Goal: Information Seeking & Learning: Learn about a topic

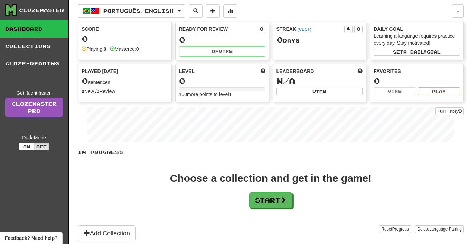
click at [262, 210] on div "In Progress Choose a collection and get in the game! Start Add Collection Reset…" at bounding box center [271, 195] width 386 height 92
click at [262, 200] on button "Start" at bounding box center [270, 200] width 43 height 16
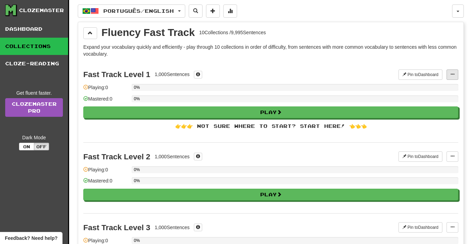
click at [453, 72] on span at bounding box center [452, 74] width 4 height 4
click at [434, 87] on span "Manage Sentences" at bounding box center [430, 87] width 42 height 6
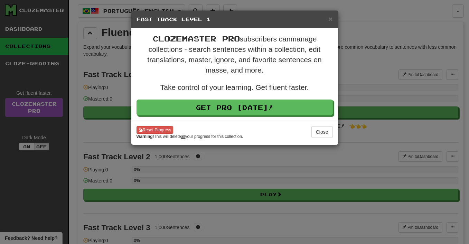
click at [334, 21] on div "× Fast Track Level 1" at bounding box center [234, 20] width 207 height 18
click at [331, 18] on span "×" at bounding box center [330, 19] width 4 height 8
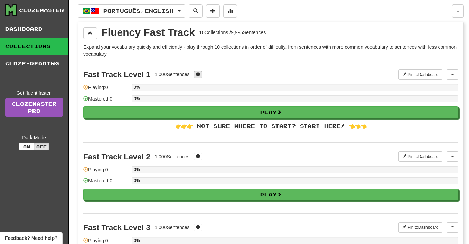
click at [202, 74] on button at bounding box center [198, 75] width 8 height 8
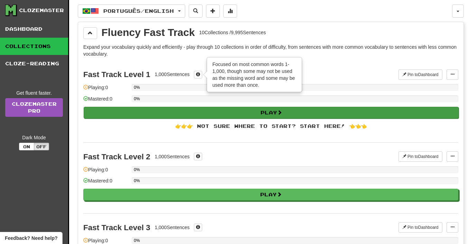
click at [189, 111] on button "Play" at bounding box center [271, 113] width 375 height 12
select select "**"
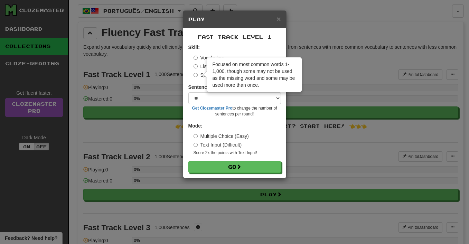
click at [155, 132] on div "× Play Fast Track Level 1 Skill: Vocabulary Listening Speaking Sentences per ro…" at bounding box center [234, 122] width 469 height 244
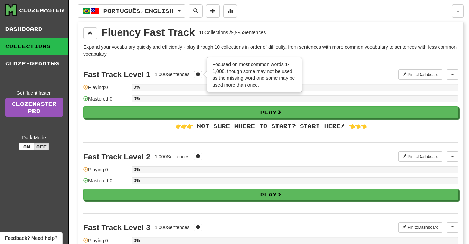
click at [333, 85] on div "0%" at bounding box center [295, 87] width 326 height 7
click at [202, 75] on button at bounding box center [198, 75] width 8 height 8
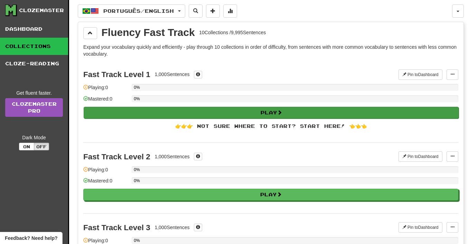
click at [209, 112] on button "Play" at bounding box center [271, 113] width 375 height 12
select select "**"
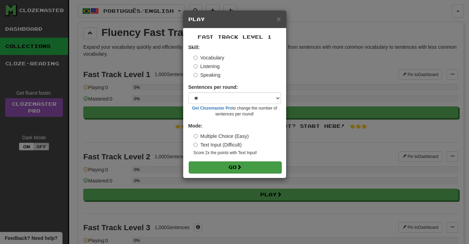
click at [220, 164] on button "Go" at bounding box center [235, 167] width 93 height 12
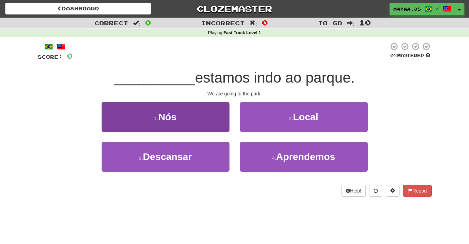
click at [183, 112] on button "1 . Nós" at bounding box center [166, 117] width 128 height 30
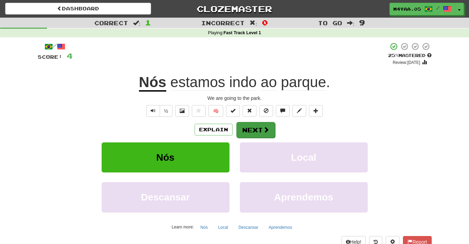
click at [268, 131] on span at bounding box center [266, 129] width 6 height 6
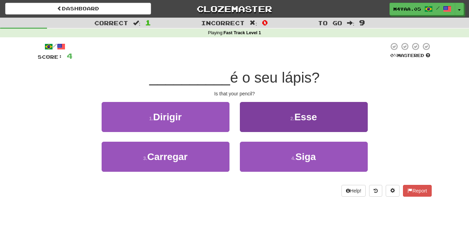
click at [279, 113] on button "2 . Esse" at bounding box center [304, 117] width 128 height 30
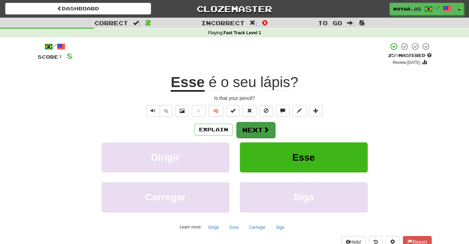
click at [262, 129] on button "Next" at bounding box center [255, 130] width 39 height 16
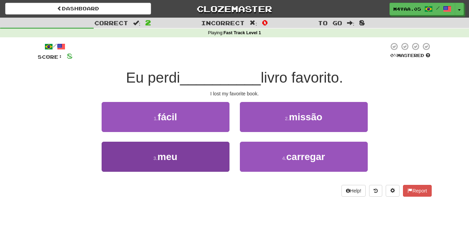
click at [200, 150] on button "3 . meu" at bounding box center [166, 157] width 128 height 30
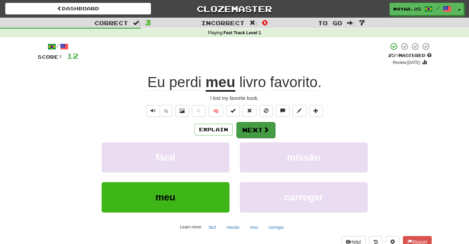
click at [254, 125] on button "Next" at bounding box center [255, 130] width 39 height 16
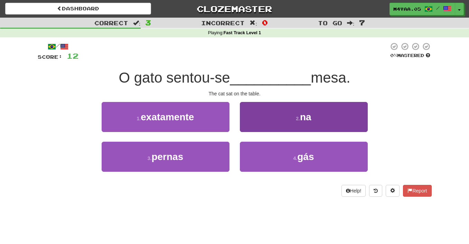
click at [342, 117] on button "2 . na" at bounding box center [304, 117] width 128 height 30
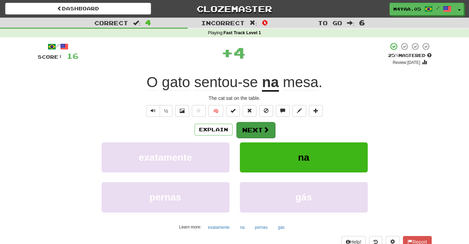
click at [264, 130] on span at bounding box center [266, 129] width 6 height 6
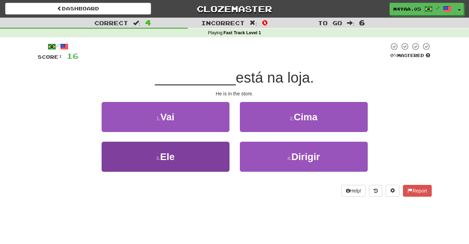
click at [178, 164] on button "3 . Ele" at bounding box center [166, 157] width 128 height 30
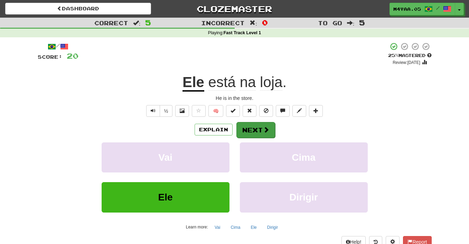
click at [263, 129] on span at bounding box center [266, 129] width 6 height 6
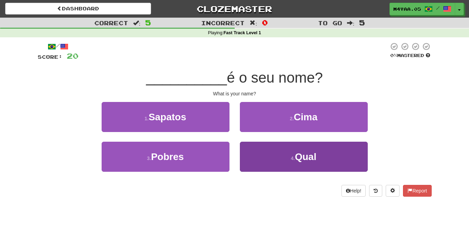
click at [246, 149] on button "4 . Qual" at bounding box center [304, 157] width 128 height 30
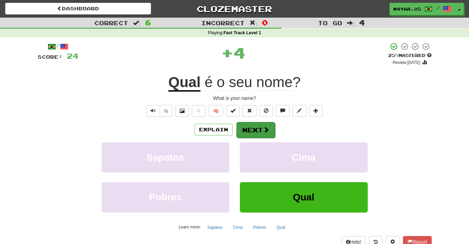
click at [246, 127] on button "Next" at bounding box center [255, 130] width 39 height 16
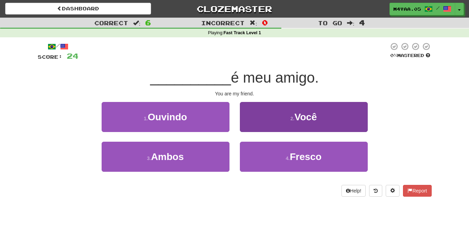
click at [276, 124] on button "2 . Você" at bounding box center [304, 117] width 128 height 30
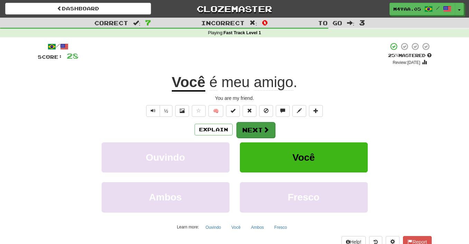
click at [263, 126] on span at bounding box center [266, 129] width 6 height 6
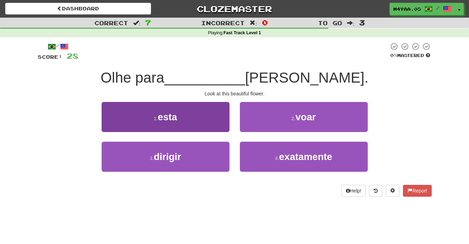
click at [222, 111] on button "1 . esta" at bounding box center [166, 117] width 128 height 30
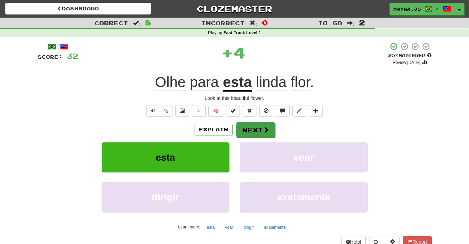
click at [259, 130] on button "Next" at bounding box center [255, 130] width 39 height 16
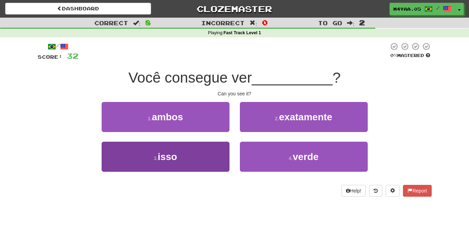
click at [214, 149] on button "3 . isso" at bounding box center [166, 157] width 128 height 30
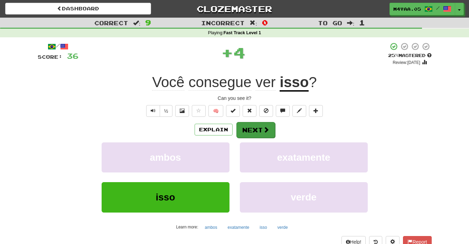
click at [258, 130] on button "Next" at bounding box center [255, 130] width 39 height 16
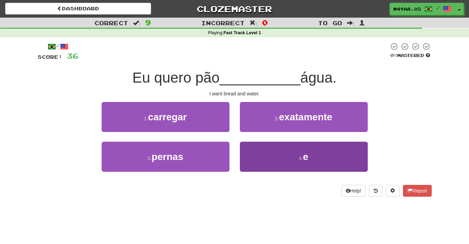
click at [267, 151] on button "4 . e" at bounding box center [304, 157] width 128 height 30
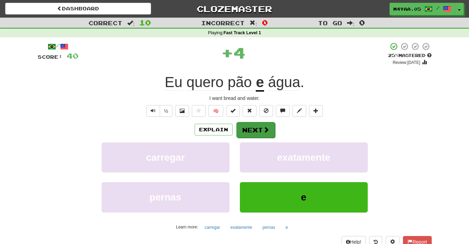
click at [252, 126] on button "Next" at bounding box center [255, 130] width 39 height 16
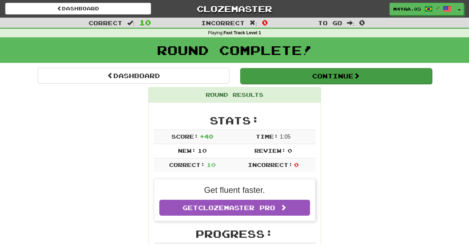
click at [355, 78] on button "Continue" at bounding box center [336, 76] width 192 height 16
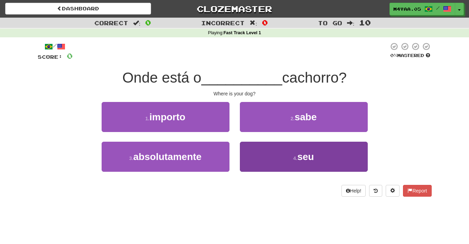
click at [328, 159] on button "4 . seu" at bounding box center [304, 157] width 128 height 30
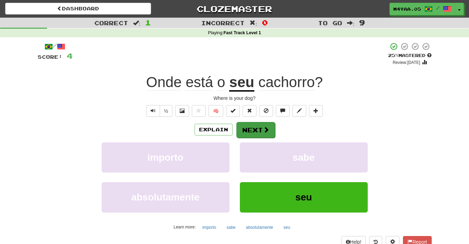
click at [264, 126] on span at bounding box center [266, 129] width 6 height 6
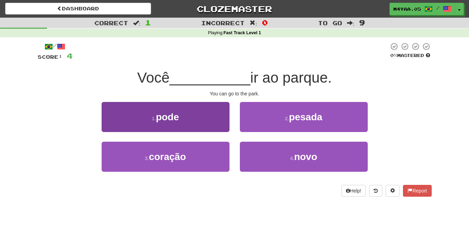
click at [224, 117] on button "1 . pode" at bounding box center [166, 117] width 128 height 30
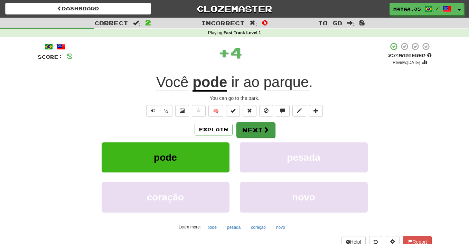
click at [248, 130] on button "Next" at bounding box center [255, 130] width 39 height 16
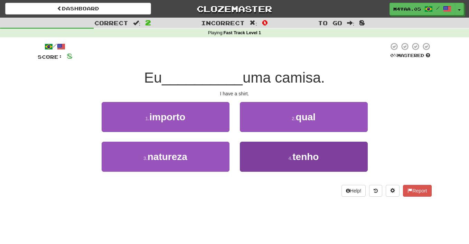
click at [287, 155] on button "4 . tenho" at bounding box center [304, 157] width 128 height 30
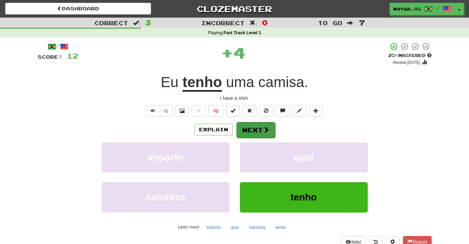
click at [253, 130] on button "Next" at bounding box center [255, 130] width 39 height 16
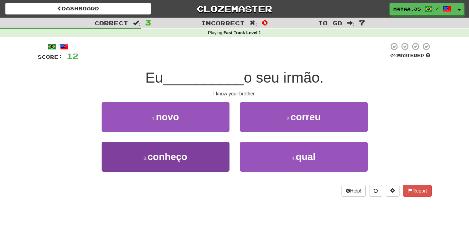
click at [201, 162] on button "3 . conheço" at bounding box center [166, 157] width 128 height 30
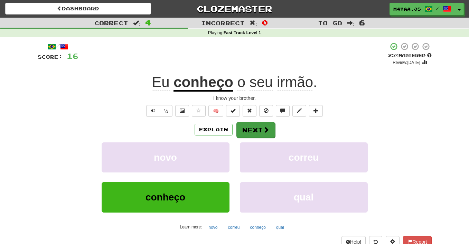
click at [257, 128] on button "Next" at bounding box center [255, 130] width 39 height 16
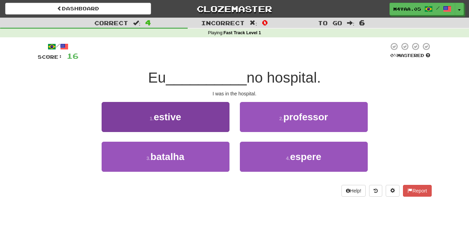
click at [221, 118] on button "1 . estive" at bounding box center [166, 117] width 128 height 30
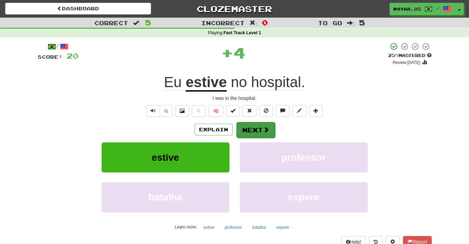
click at [259, 129] on button "Next" at bounding box center [255, 130] width 39 height 16
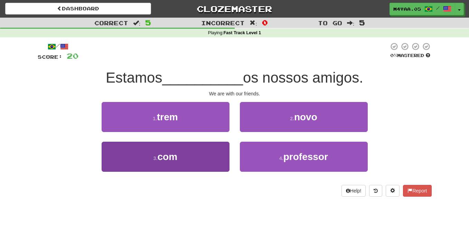
click at [219, 156] on button "3 . com" at bounding box center [166, 157] width 128 height 30
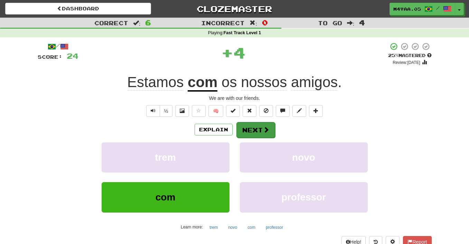
click at [263, 129] on span at bounding box center [266, 129] width 6 height 6
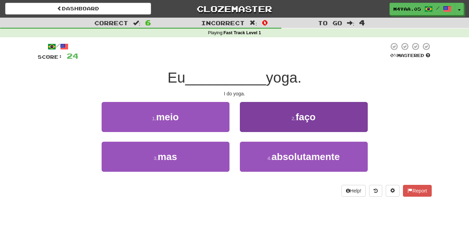
click at [280, 127] on button "2 . faço" at bounding box center [304, 117] width 128 height 30
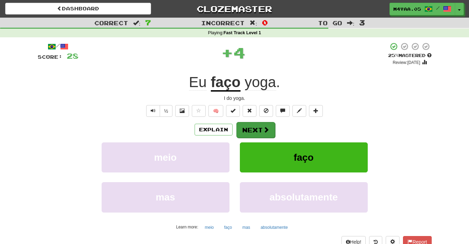
click at [251, 131] on button "Next" at bounding box center [255, 130] width 39 height 16
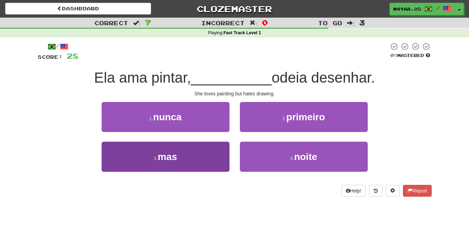
click at [221, 160] on button "3 . mas" at bounding box center [166, 157] width 128 height 30
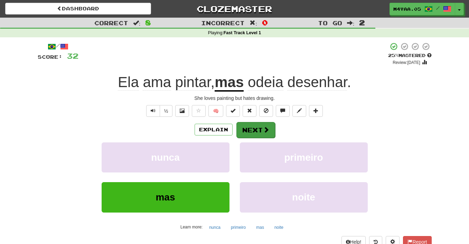
click at [259, 123] on button "Next" at bounding box center [255, 130] width 39 height 16
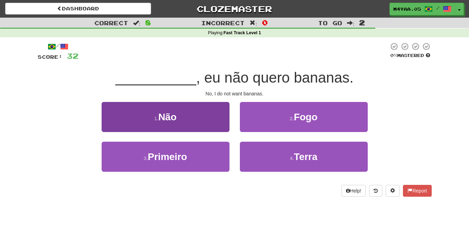
click at [207, 127] on button "1 . Não" at bounding box center [166, 117] width 128 height 30
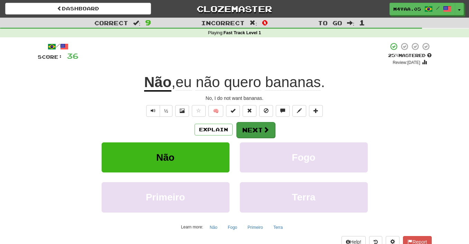
click at [260, 132] on button "Next" at bounding box center [255, 130] width 39 height 16
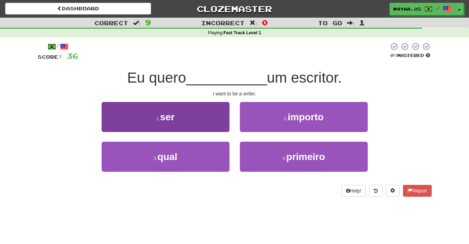
click at [191, 111] on button "1 . ser" at bounding box center [166, 117] width 128 height 30
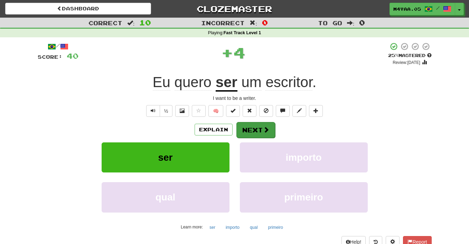
click at [261, 129] on button "Next" at bounding box center [255, 130] width 39 height 16
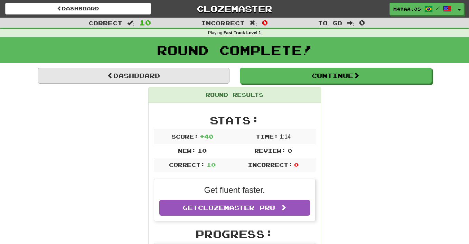
click at [213, 76] on link "Dashboard" at bounding box center [134, 76] width 192 height 16
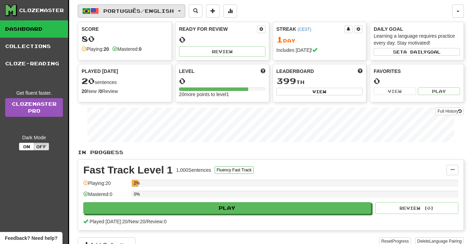
click at [174, 10] on span "Português / English" at bounding box center [138, 11] width 70 height 6
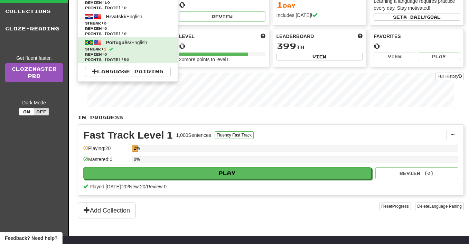
scroll to position [34, 0]
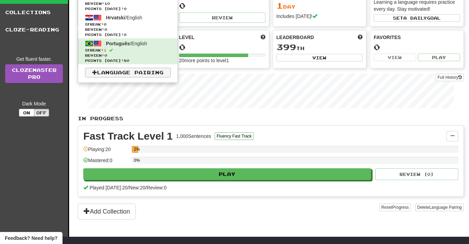
click at [159, 74] on link "Language Pairing" at bounding box center [128, 73] width 86 height 10
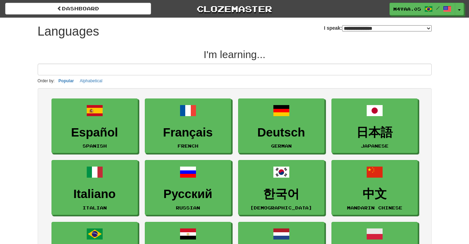
select select "*******"
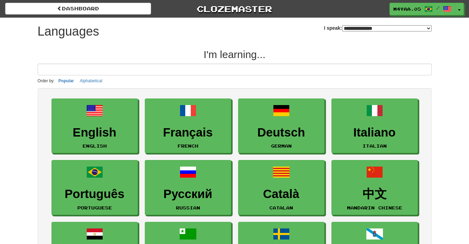
click at [395, 43] on div "**********" at bounding box center [235, 216] width 394 height 396
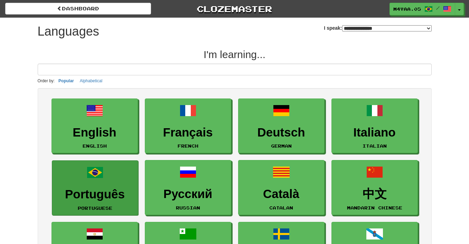
click at [129, 194] on h3 "Português" at bounding box center [95, 194] width 79 height 13
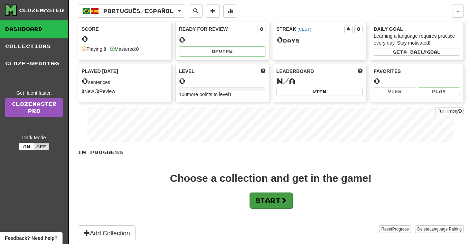
click at [286, 200] on span at bounding box center [284, 200] width 6 height 6
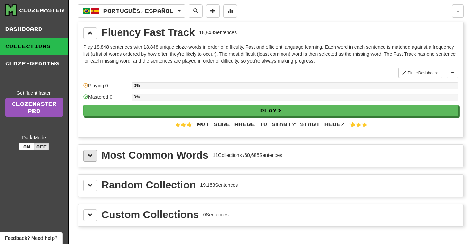
click at [92, 154] on span at bounding box center [90, 155] width 5 height 5
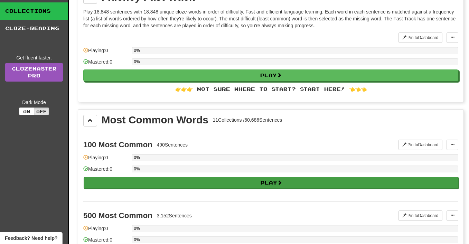
scroll to position [35, 0]
click at [159, 184] on button "Play" at bounding box center [271, 183] width 375 height 12
select select "**"
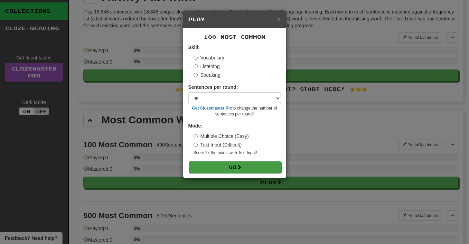
click at [257, 166] on button "Go" at bounding box center [235, 167] width 93 height 12
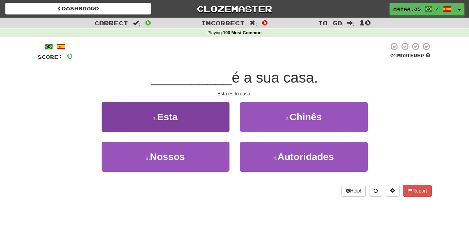
click at [216, 121] on button "1 . Esta" at bounding box center [166, 117] width 128 height 30
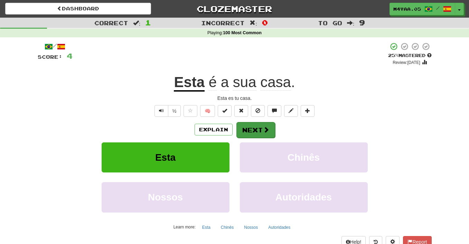
click at [266, 129] on span at bounding box center [266, 129] width 6 height 6
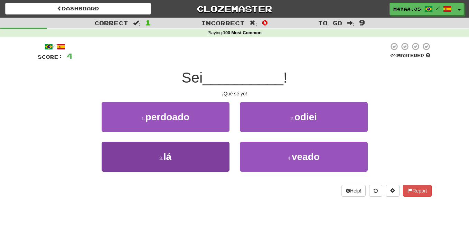
click at [214, 147] on button "3 . lá" at bounding box center [166, 157] width 128 height 30
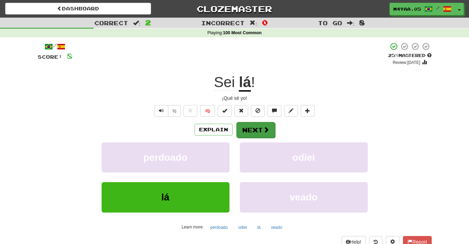
click at [267, 130] on span at bounding box center [266, 129] width 6 height 6
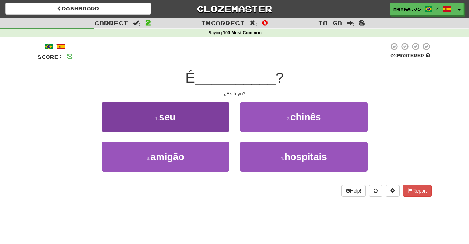
click at [211, 129] on button "1 . seu" at bounding box center [166, 117] width 128 height 30
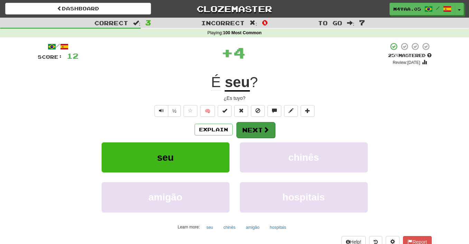
click at [266, 132] on span at bounding box center [266, 129] width 6 height 6
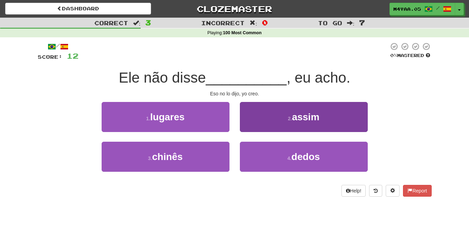
click at [271, 125] on button "2 . assim" at bounding box center [304, 117] width 128 height 30
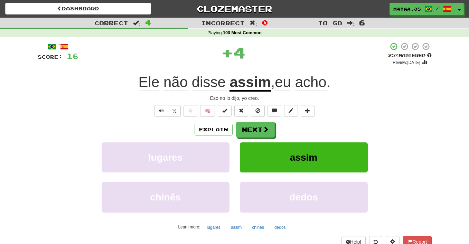
click at [280, 160] on button "assim" at bounding box center [304, 157] width 128 height 30
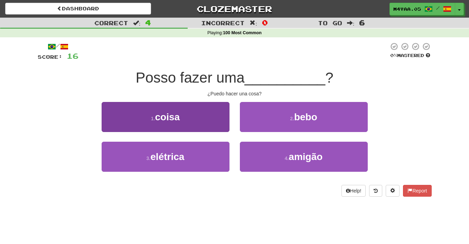
click at [186, 116] on button "1 . coisa" at bounding box center [166, 117] width 128 height 30
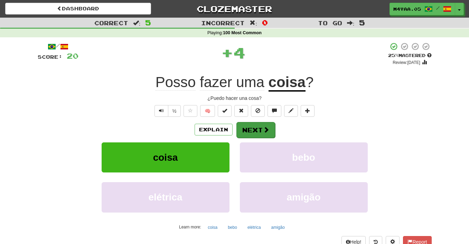
click at [260, 135] on button "Next" at bounding box center [255, 130] width 39 height 16
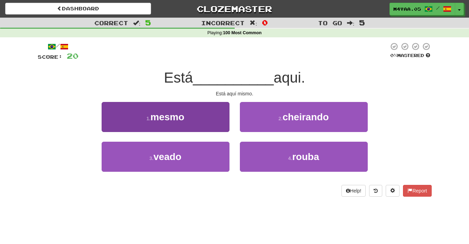
click at [201, 121] on button "1 . mesmo" at bounding box center [166, 117] width 128 height 30
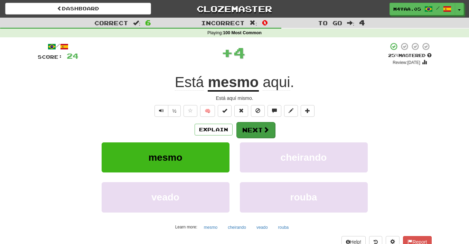
click at [264, 130] on span at bounding box center [266, 129] width 6 height 6
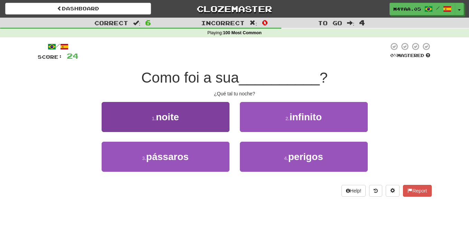
click at [211, 111] on button "1 . noite" at bounding box center [166, 117] width 128 height 30
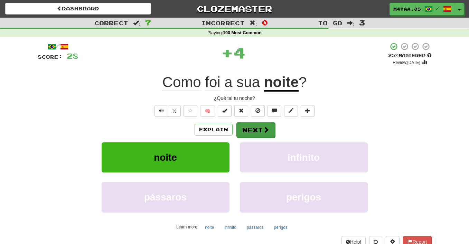
click at [253, 133] on button "Next" at bounding box center [255, 130] width 39 height 16
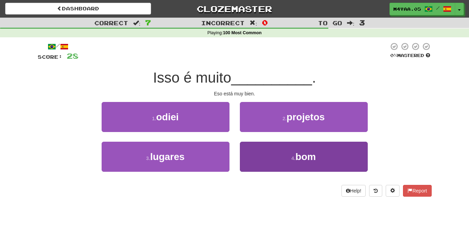
click at [271, 157] on button "4 . bom" at bounding box center [304, 157] width 128 height 30
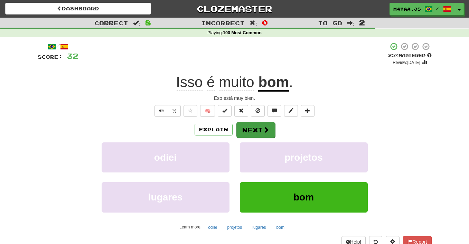
click at [257, 131] on button "Next" at bounding box center [255, 130] width 39 height 16
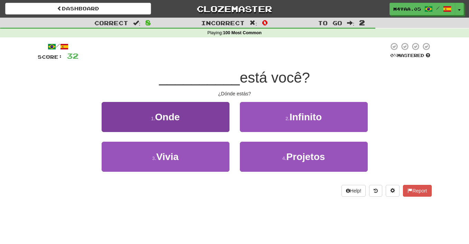
click at [218, 121] on button "1 . Onde" at bounding box center [166, 117] width 128 height 30
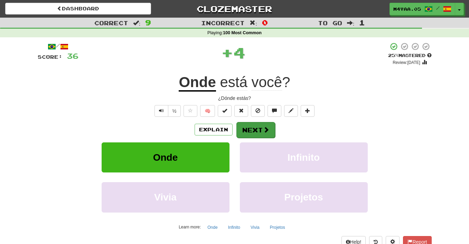
click at [254, 134] on button "Next" at bounding box center [255, 130] width 39 height 16
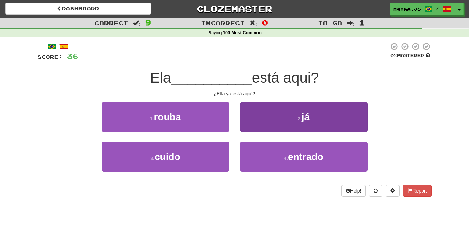
click at [265, 123] on button "2 . já" at bounding box center [304, 117] width 128 height 30
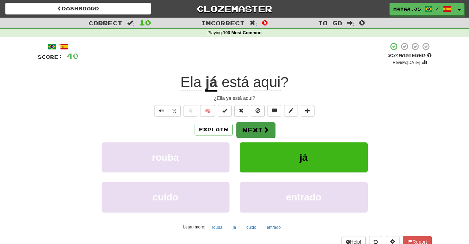
click at [260, 128] on button "Next" at bounding box center [255, 130] width 39 height 16
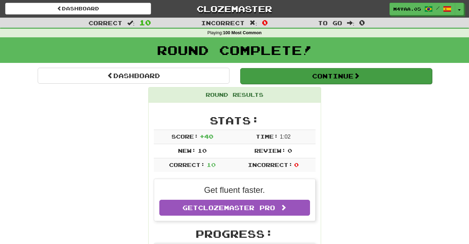
click at [273, 71] on button "Continue" at bounding box center [336, 76] width 192 height 16
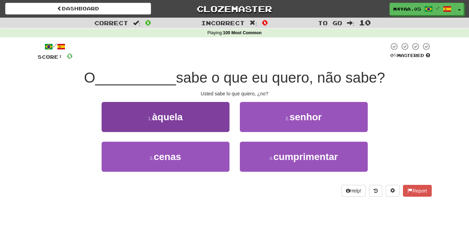
click at [224, 128] on button "1 . àquela" at bounding box center [166, 117] width 128 height 30
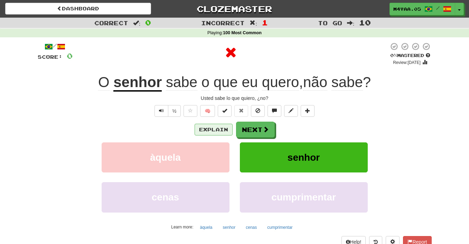
click at [230, 129] on button "Explain" at bounding box center [213, 130] width 38 height 12
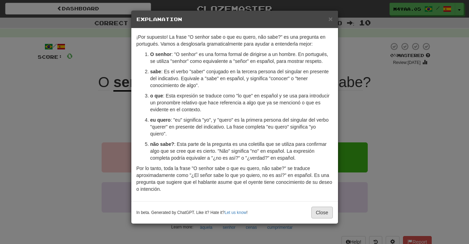
click at [322, 217] on button "Close" at bounding box center [321, 213] width 21 height 12
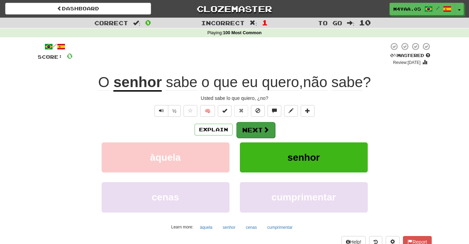
click at [270, 134] on button "Next" at bounding box center [255, 130] width 39 height 16
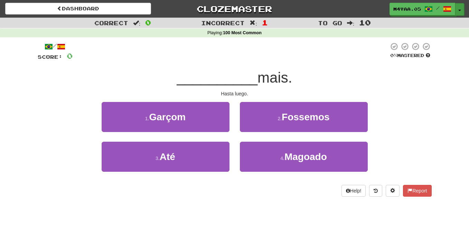
click at [457, 8] on button "Toggle Dropdown" at bounding box center [459, 9] width 9 height 12
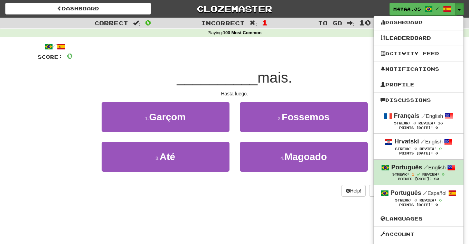
click at [428, 169] on small "/ English" at bounding box center [435, 167] width 22 height 6
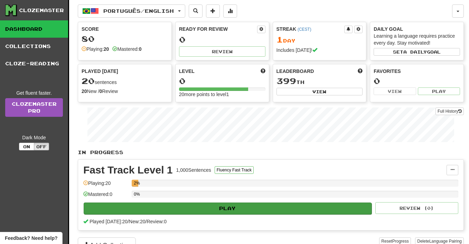
click at [171, 207] on button "Play" at bounding box center [228, 208] width 288 height 12
select select "**"
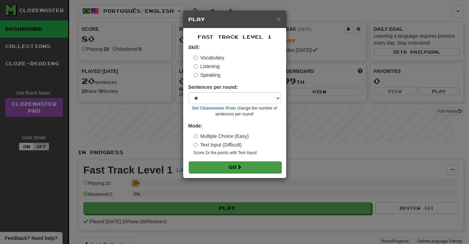
click at [255, 163] on button "Go" at bounding box center [235, 167] width 93 height 12
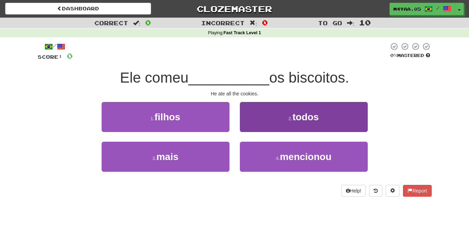
click at [294, 122] on button "2 . todos" at bounding box center [304, 117] width 128 height 30
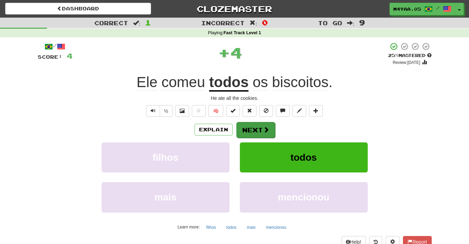
click at [258, 130] on button "Next" at bounding box center [255, 130] width 39 height 16
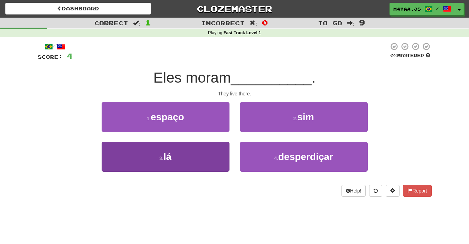
click at [221, 152] on button "3 . lá" at bounding box center [166, 157] width 128 height 30
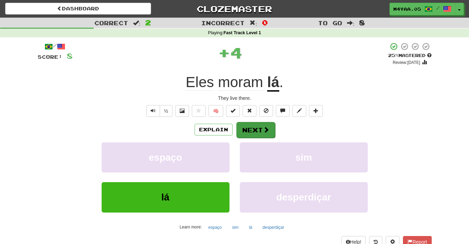
click at [264, 131] on span at bounding box center [266, 129] width 6 height 6
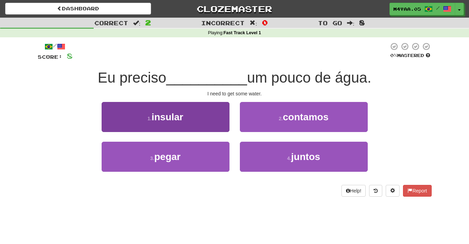
click at [207, 105] on button "1 . insular" at bounding box center [166, 117] width 128 height 30
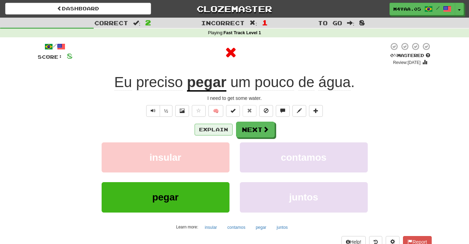
click at [209, 130] on button "Explain" at bounding box center [213, 130] width 38 height 12
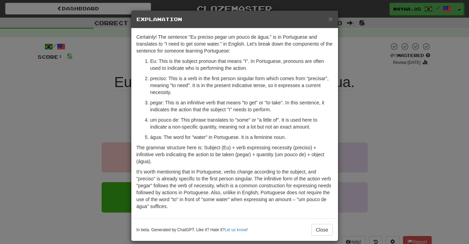
click at [328, 22] on h5 "Explanation" at bounding box center [234, 19] width 196 height 7
click at [331, 16] on span "×" at bounding box center [330, 19] width 4 height 8
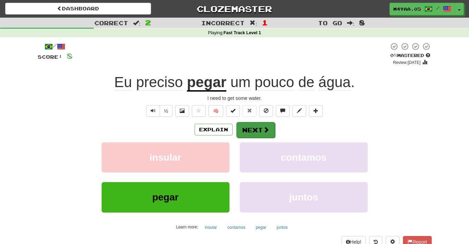
click at [260, 131] on button "Next" at bounding box center [255, 130] width 39 height 16
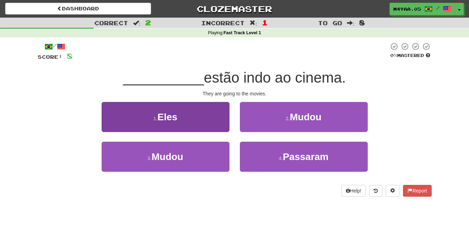
click at [211, 120] on button "1 . Eles" at bounding box center [166, 117] width 128 height 30
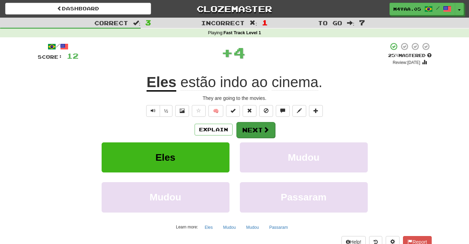
click at [257, 127] on button "Next" at bounding box center [255, 130] width 39 height 16
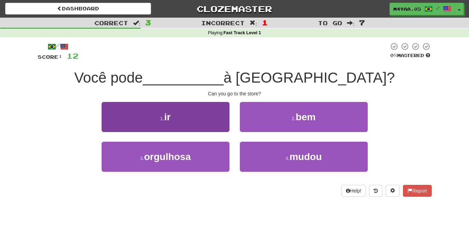
click at [214, 113] on button "1 . ir" at bounding box center [166, 117] width 128 height 30
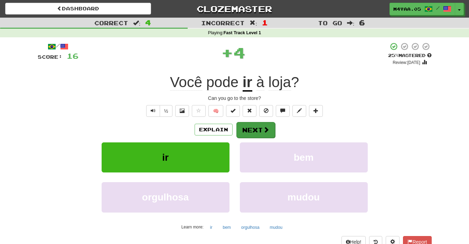
click at [256, 130] on button "Next" at bounding box center [255, 130] width 39 height 16
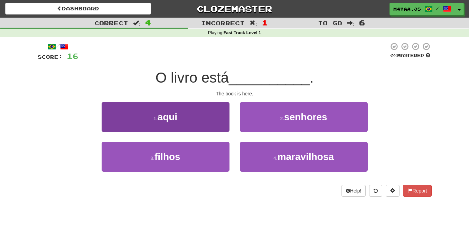
click at [218, 105] on button "1 . aqui" at bounding box center [166, 117] width 128 height 30
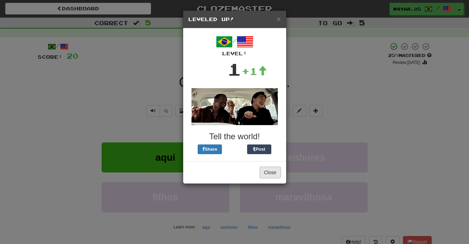
click at [276, 173] on button "Close" at bounding box center [269, 173] width 21 height 12
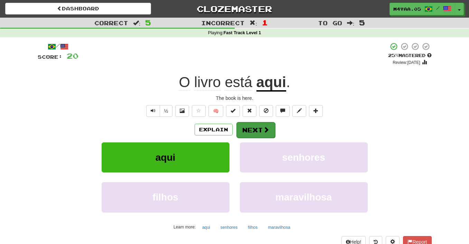
click at [269, 129] on button "Next" at bounding box center [255, 130] width 39 height 16
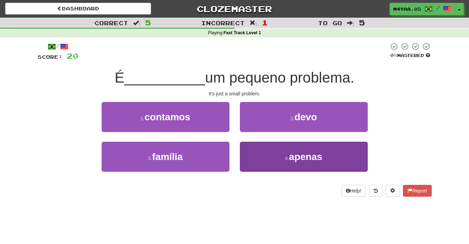
click at [292, 162] on button "4 . apenas" at bounding box center [304, 157] width 128 height 30
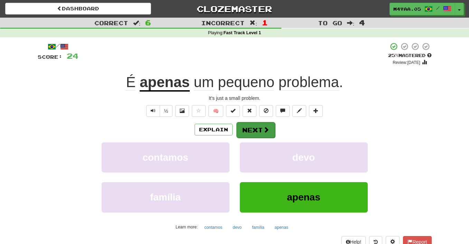
click at [262, 129] on button "Next" at bounding box center [255, 130] width 39 height 16
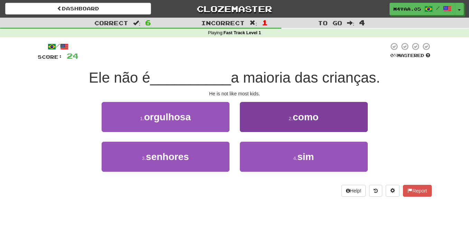
click at [281, 115] on button "2 . como" at bounding box center [304, 117] width 128 height 30
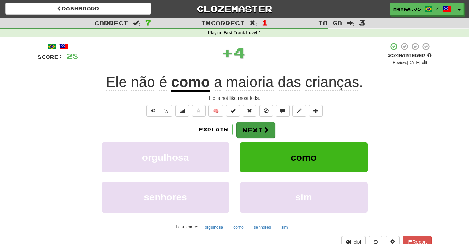
click at [256, 128] on button "Next" at bounding box center [255, 130] width 39 height 16
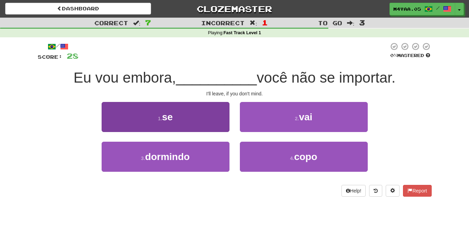
click at [175, 112] on button "1 . se" at bounding box center [166, 117] width 128 height 30
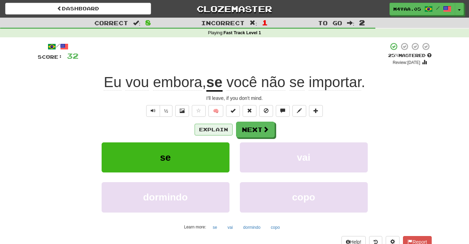
click at [216, 128] on button "Explain" at bounding box center [213, 130] width 38 height 12
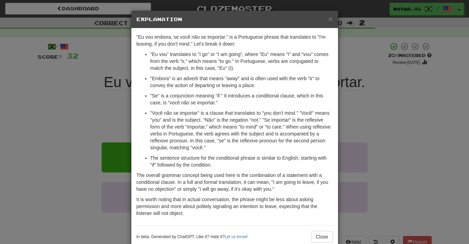
click at [328, 20] on h5 "Explanation" at bounding box center [234, 19] width 196 height 7
click at [332, 21] on span "×" at bounding box center [330, 19] width 4 height 8
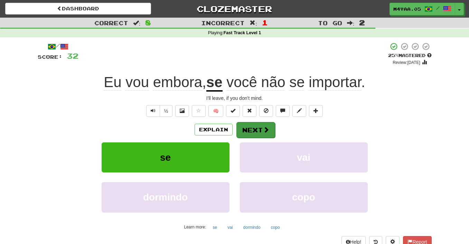
click at [268, 127] on button "Next" at bounding box center [255, 130] width 39 height 16
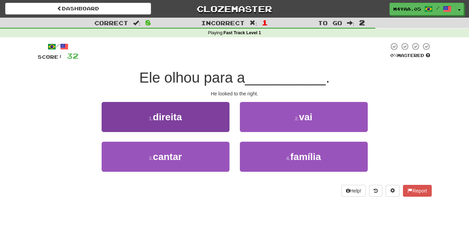
click at [222, 111] on button "1 . direita" at bounding box center [166, 117] width 128 height 30
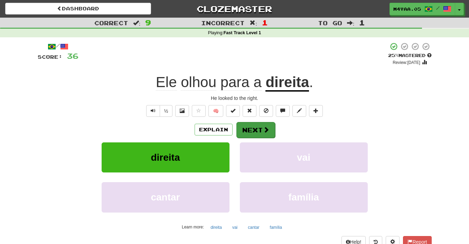
click at [270, 129] on button "Next" at bounding box center [255, 130] width 39 height 16
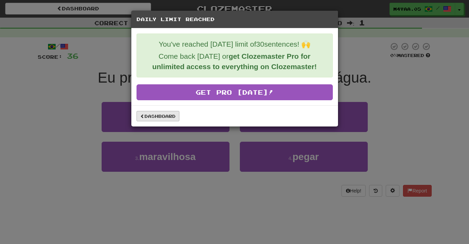
click at [173, 118] on link "Dashboard" at bounding box center [157, 116] width 43 height 10
